Goal: Obtain resource: Obtain resource

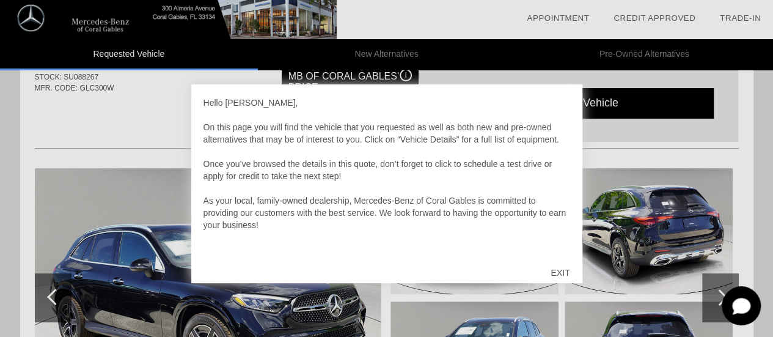
scroll to position [183, 0]
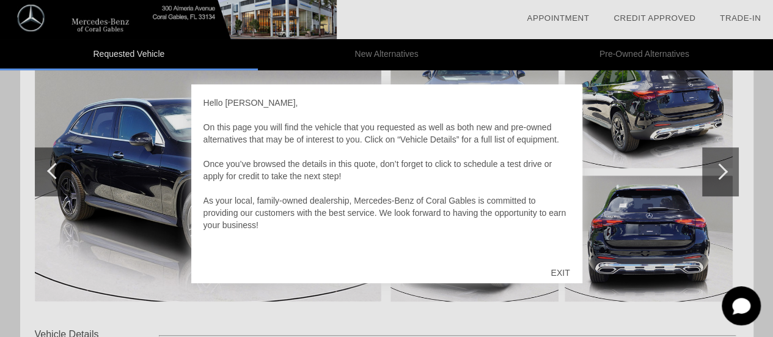
click at [561, 282] on div "EXIT" at bounding box center [559, 272] width 43 height 37
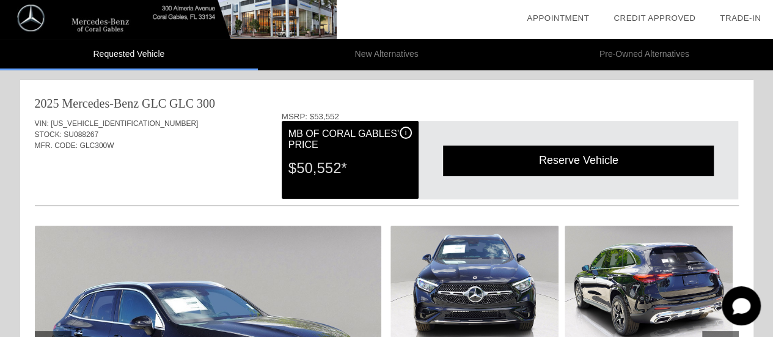
scroll to position [122, 0]
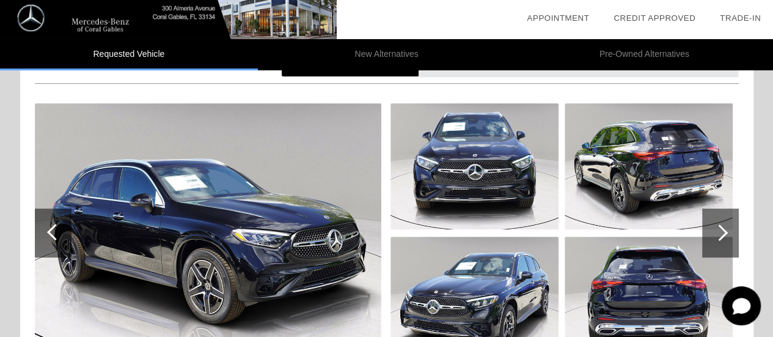
click at [728, 229] on div at bounding box center [720, 232] width 37 height 49
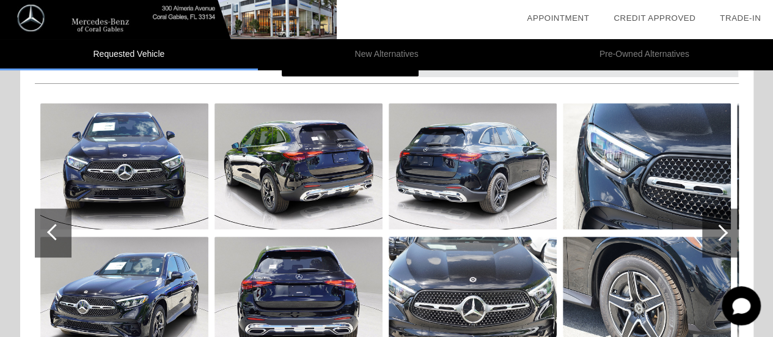
click at [728, 229] on div at bounding box center [720, 232] width 37 height 49
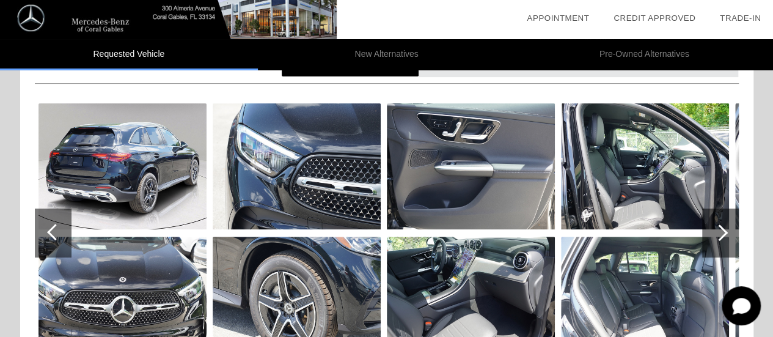
click at [728, 229] on div at bounding box center [720, 232] width 37 height 49
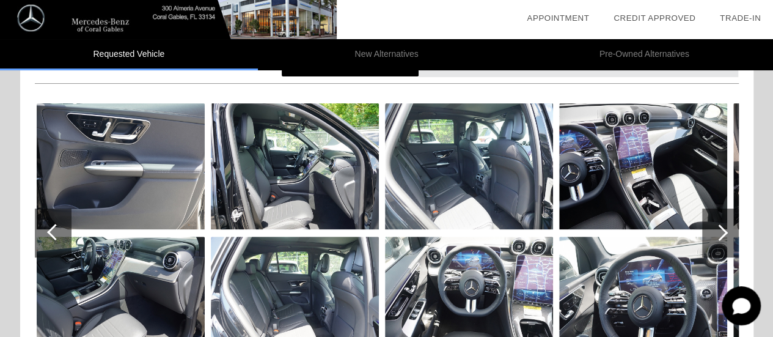
click at [728, 229] on div at bounding box center [720, 232] width 37 height 49
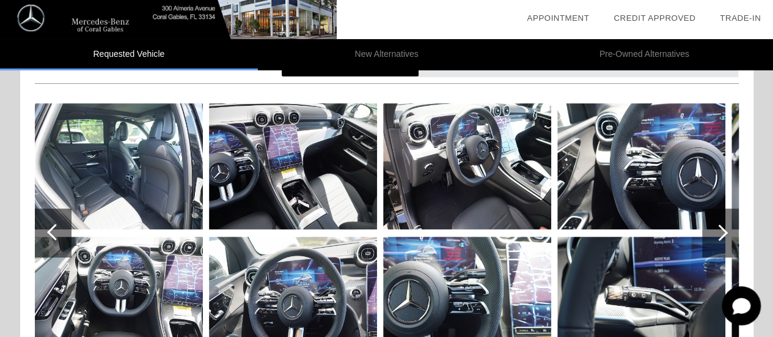
click at [728, 229] on div at bounding box center [720, 232] width 37 height 49
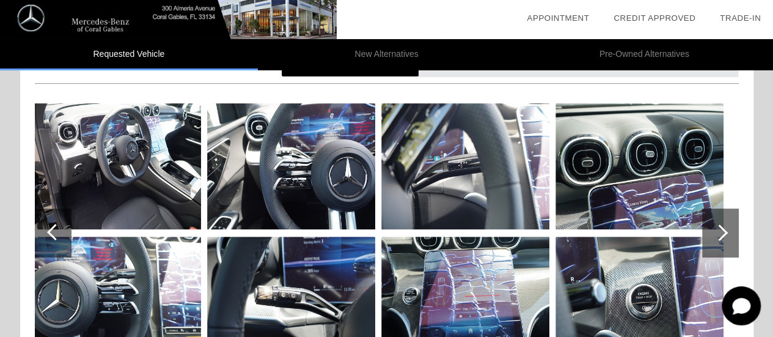
click at [728, 229] on div at bounding box center [720, 232] width 37 height 49
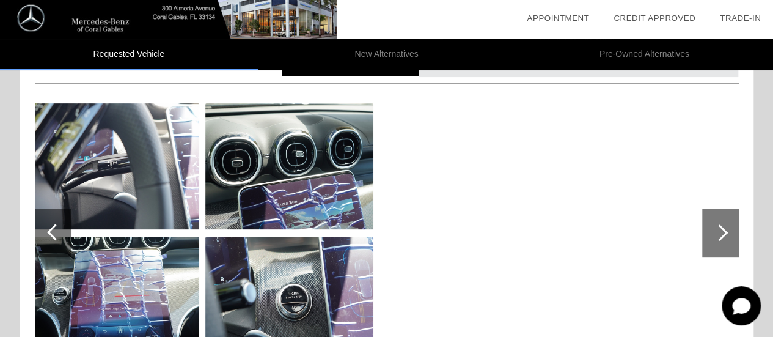
click at [728, 229] on div at bounding box center [720, 232] width 37 height 49
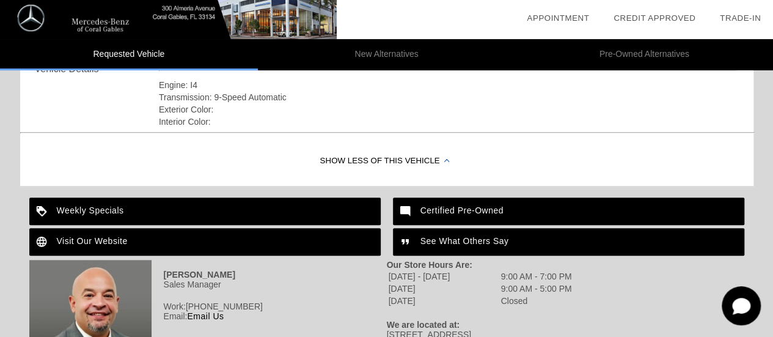
scroll to position [539, 0]
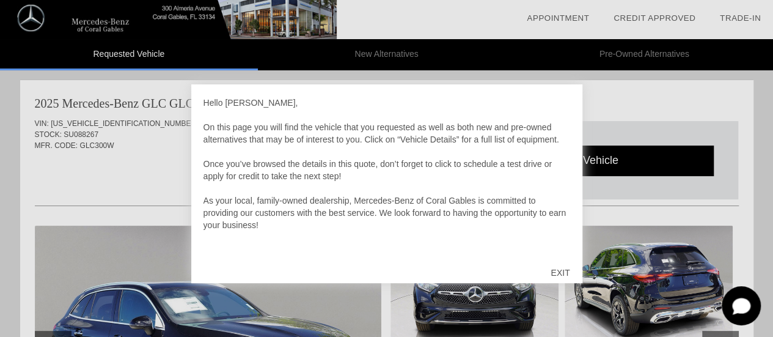
click at [571, 277] on div "EXIT" at bounding box center [559, 272] width 43 height 37
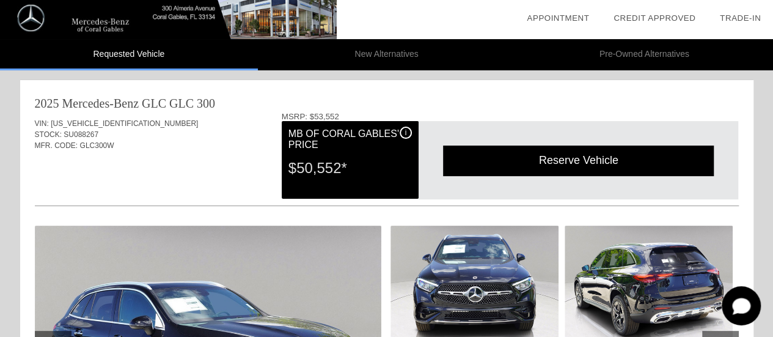
click at [557, 172] on div "Reserve Vehicle" at bounding box center [578, 160] width 271 height 30
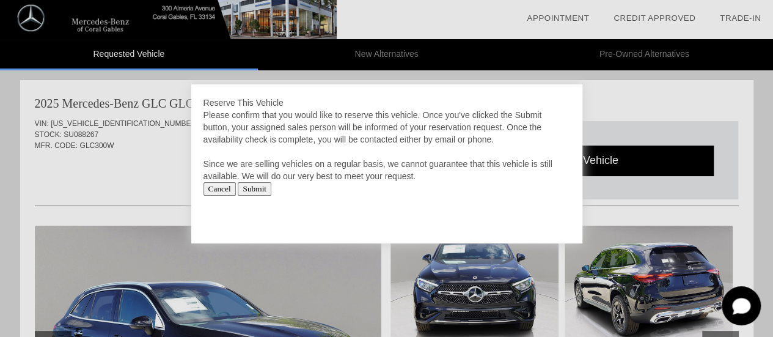
click at [227, 191] on input "Cancel" at bounding box center [220, 188] width 32 height 13
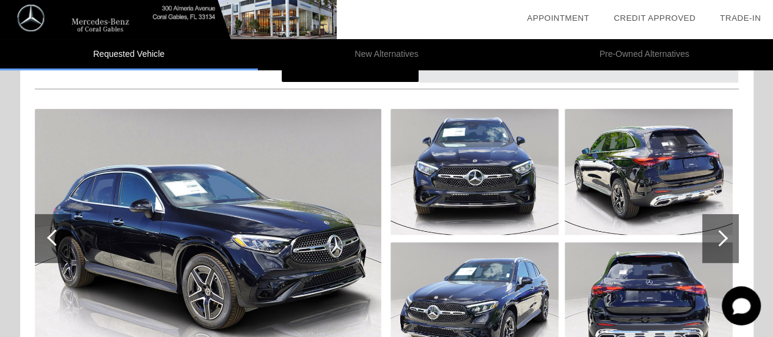
scroll to position [183, 0]
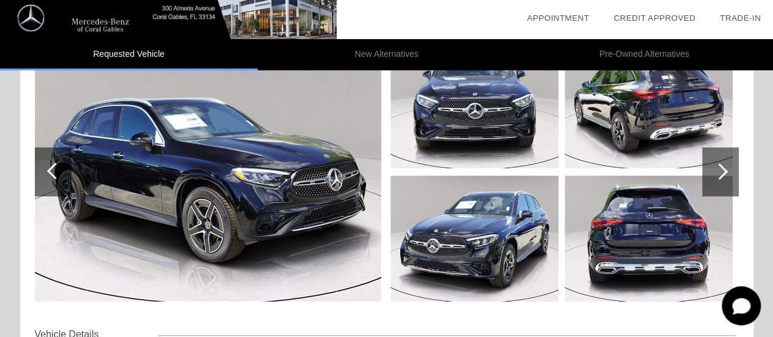
click at [730, 169] on div at bounding box center [720, 171] width 37 height 49
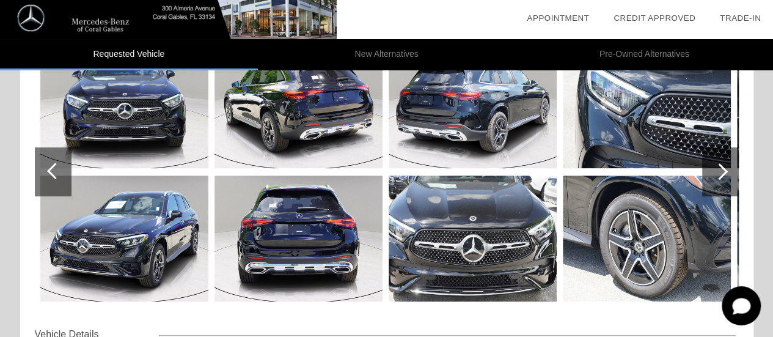
click at [730, 169] on div at bounding box center [720, 171] width 37 height 49
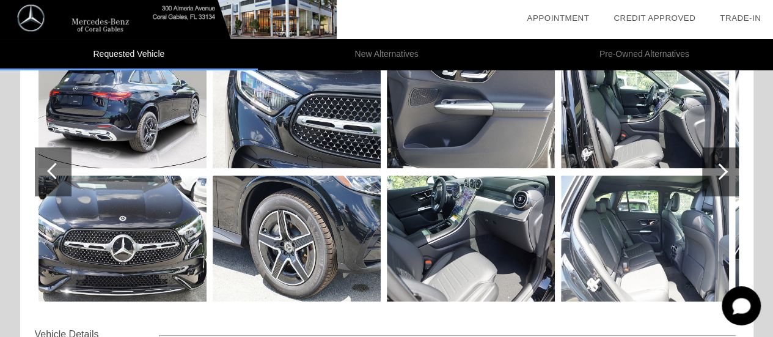
click at [510, 228] on img at bounding box center [471, 238] width 168 height 126
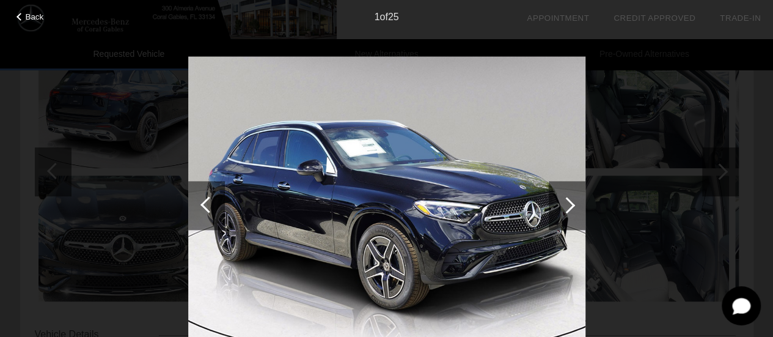
click at [580, 207] on div at bounding box center [567, 205] width 37 height 49
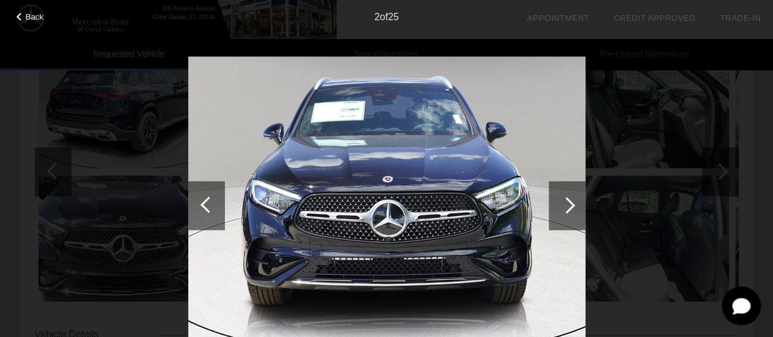
click at [574, 204] on div at bounding box center [567, 205] width 37 height 49
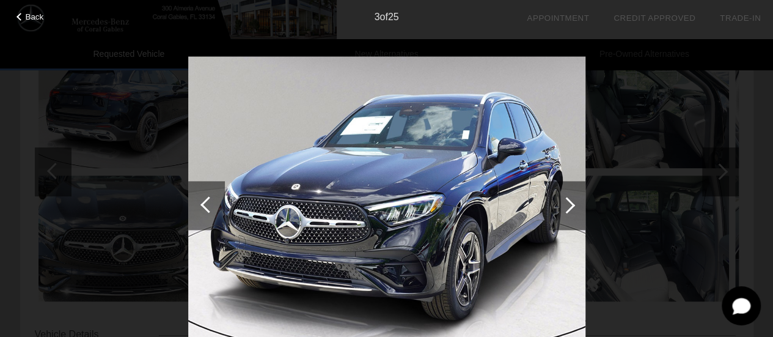
click at [574, 204] on div at bounding box center [567, 205] width 37 height 49
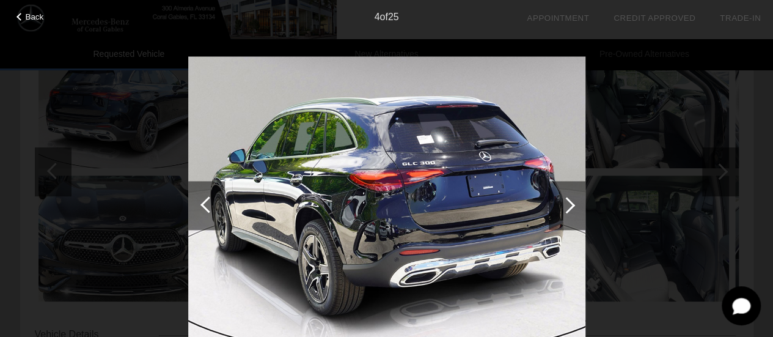
click at [574, 204] on div at bounding box center [567, 205] width 37 height 49
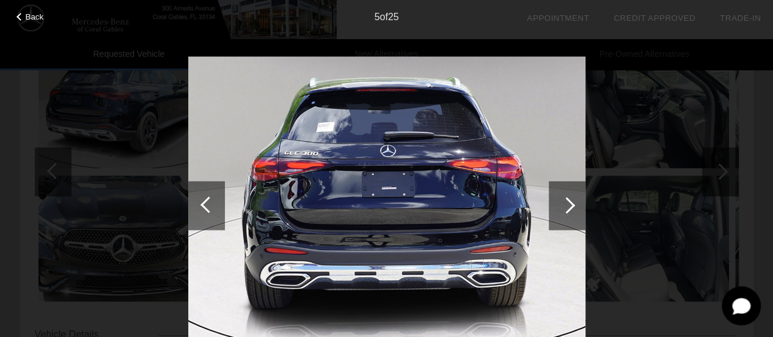
click at [574, 204] on div at bounding box center [567, 205] width 37 height 49
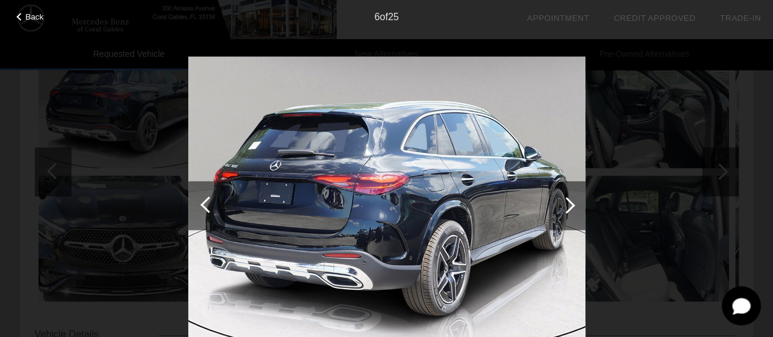
click at [574, 204] on div at bounding box center [567, 205] width 37 height 49
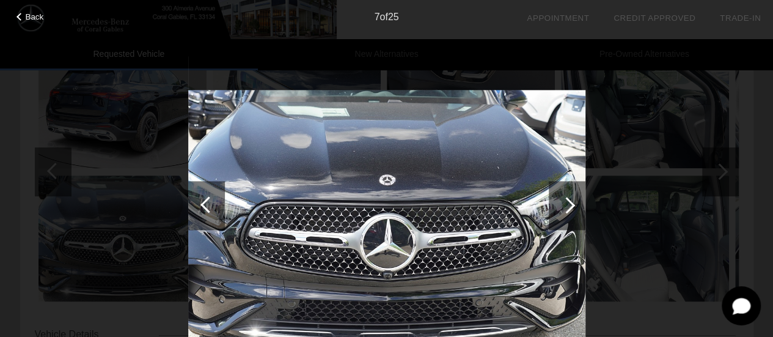
click at [574, 204] on div at bounding box center [567, 205] width 37 height 49
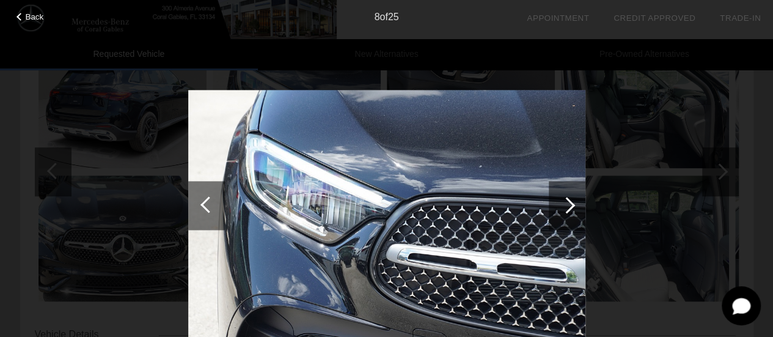
click at [574, 204] on div at bounding box center [567, 205] width 37 height 49
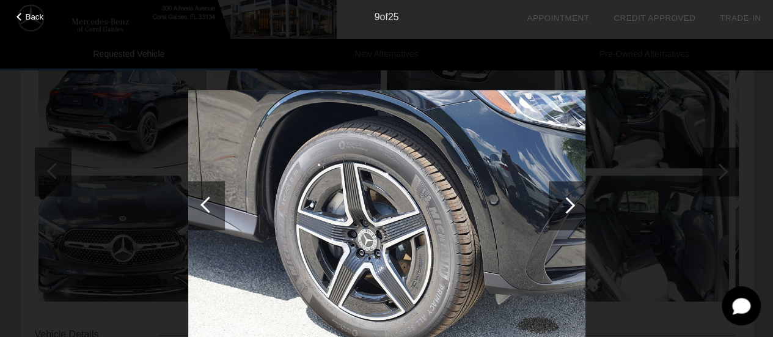
click at [574, 204] on div at bounding box center [567, 205] width 37 height 49
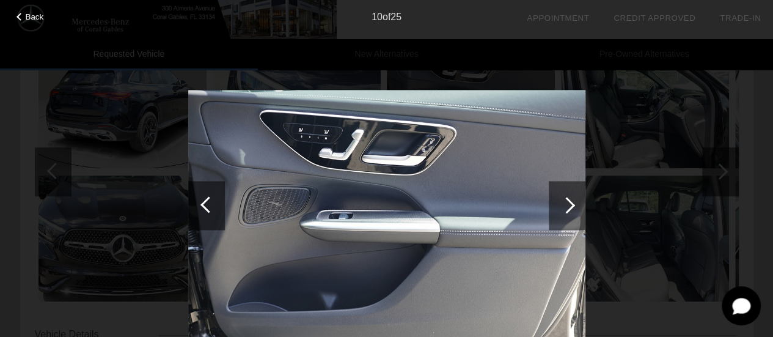
click at [574, 204] on div at bounding box center [567, 205] width 37 height 49
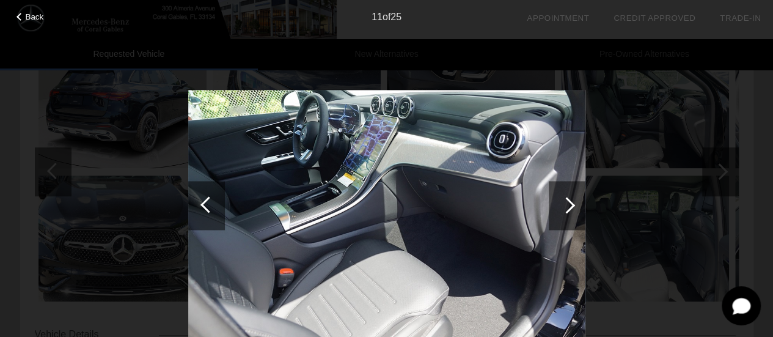
click at [574, 204] on div at bounding box center [567, 205] width 37 height 49
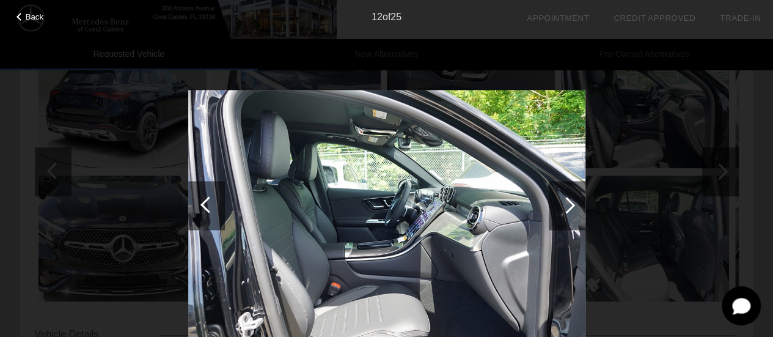
click at [574, 204] on div at bounding box center [567, 205] width 37 height 49
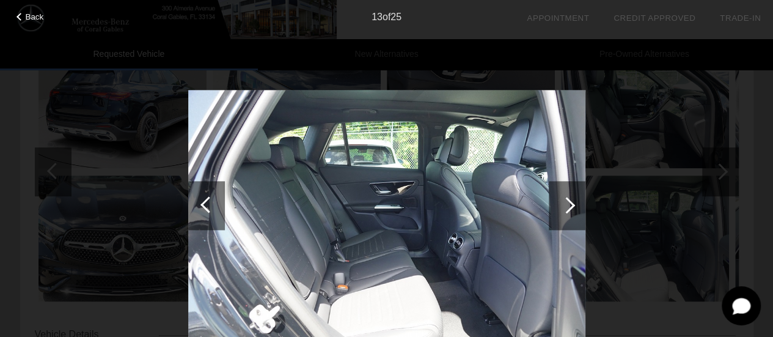
click at [574, 204] on div at bounding box center [567, 205] width 37 height 49
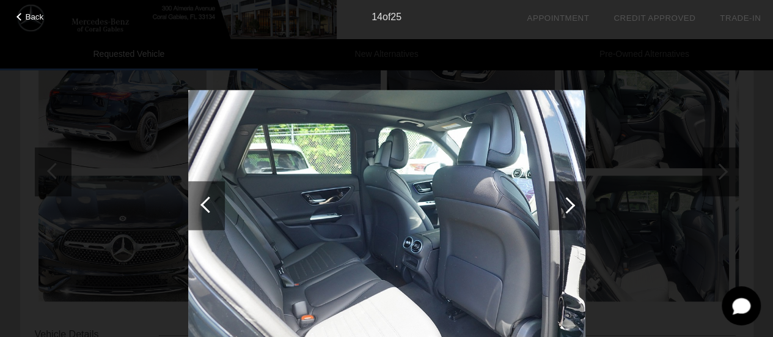
click at [574, 204] on div at bounding box center [567, 205] width 37 height 49
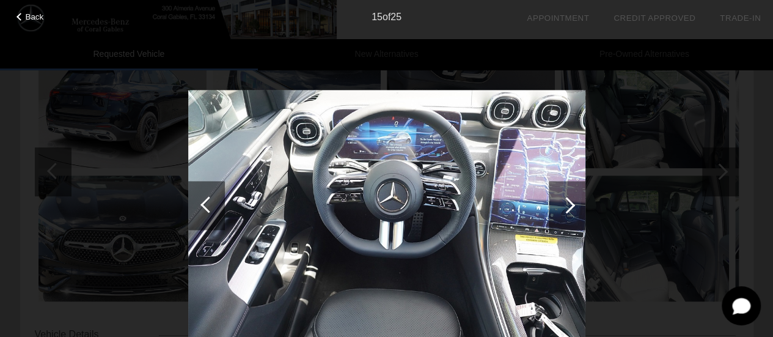
click at [574, 204] on div at bounding box center [567, 205] width 37 height 49
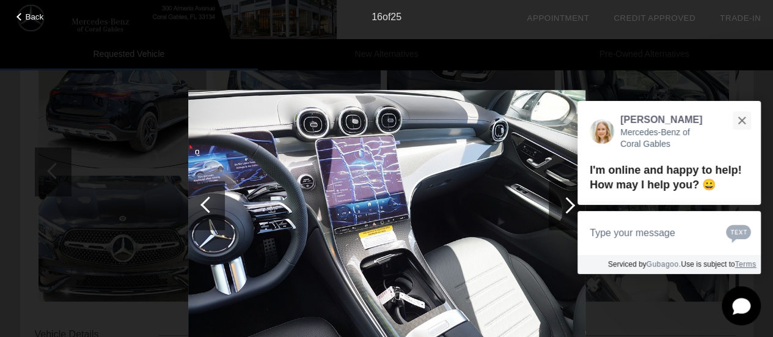
click at [574, 204] on div at bounding box center [567, 205] width 37 height 49
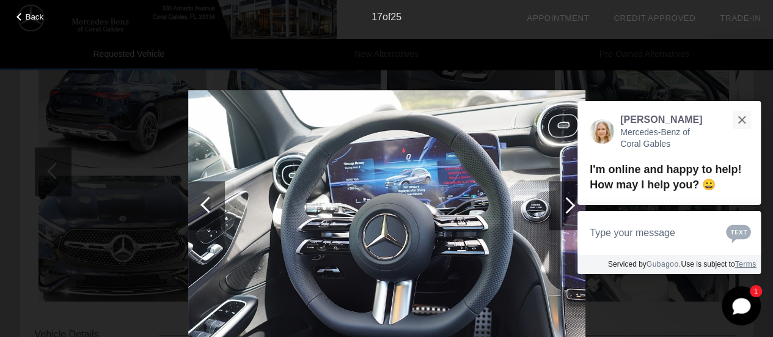
click at [574, 204] on div at bounding box center [567, 205] width 37 height 49
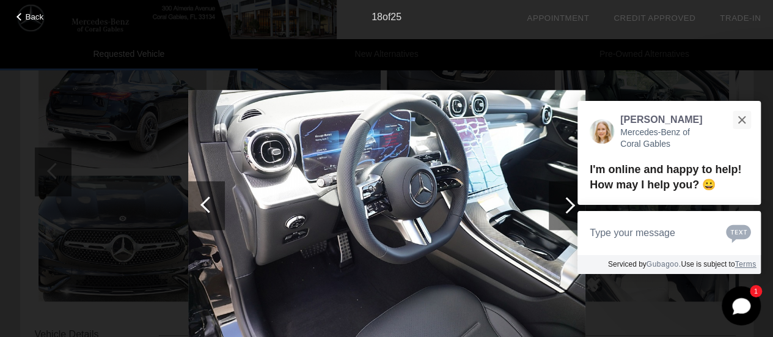
click at [574, 204] on div at bounding box center [567, 205] width 37 height 49
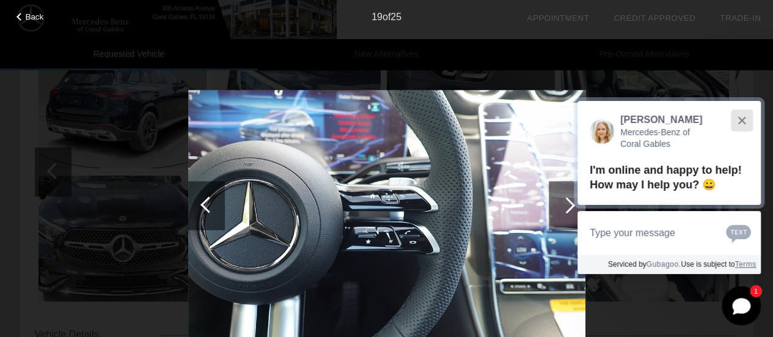
click at [738, 122] on div "Close" at bounding box center [742, 120] width 8 height 8
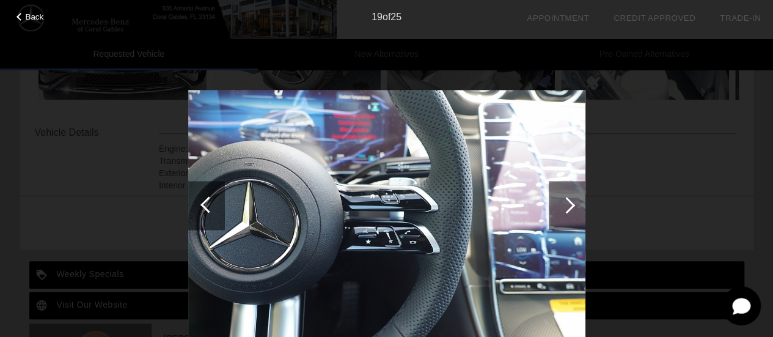
scroll to position [428, 0]
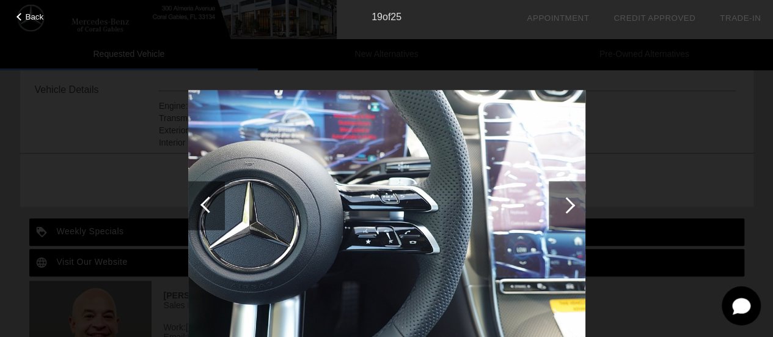
click at [561, 199] on div at bounding box center [567, 205] width 37 height 49
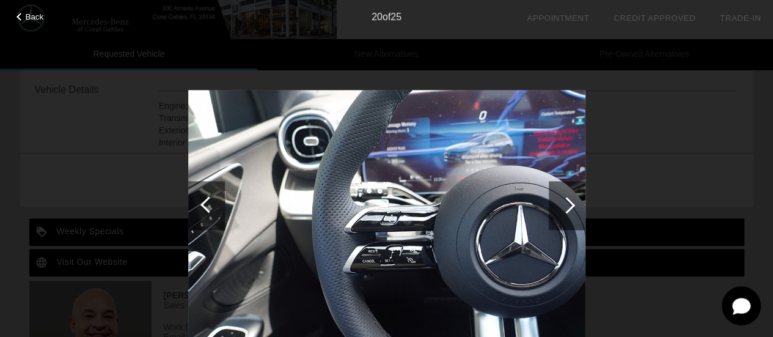
click at [513, 173] on img at bounding box center [386, 222] width 397 height 264
click at [630, 155] on div "Back 20 of 25" at bounding box center [386, 168] width 773 height 337
click at [646, 123] on div "Back 20 of 25" at bounding box center [386, 168] width 773 height 337
click at [29, 16] on span "Back" at bounding box center [35, 16] width 18 height 9
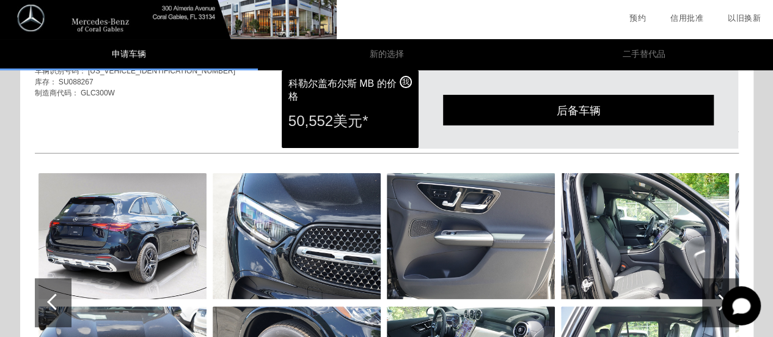
scroll to position [0, 0]
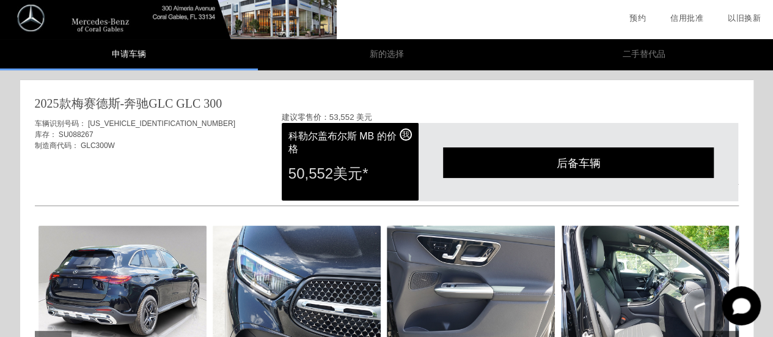
click at [109, 123] on font "[US_VEHICLE_IDENTIFICATION_NUMBER]" at bounding box center [161, 123] width 147 height 9
copy font "[US_VEHICLE_IDENTIFICATION_NUMBER]"
